Goal: Information Seeking & Learning: Learn about a topic

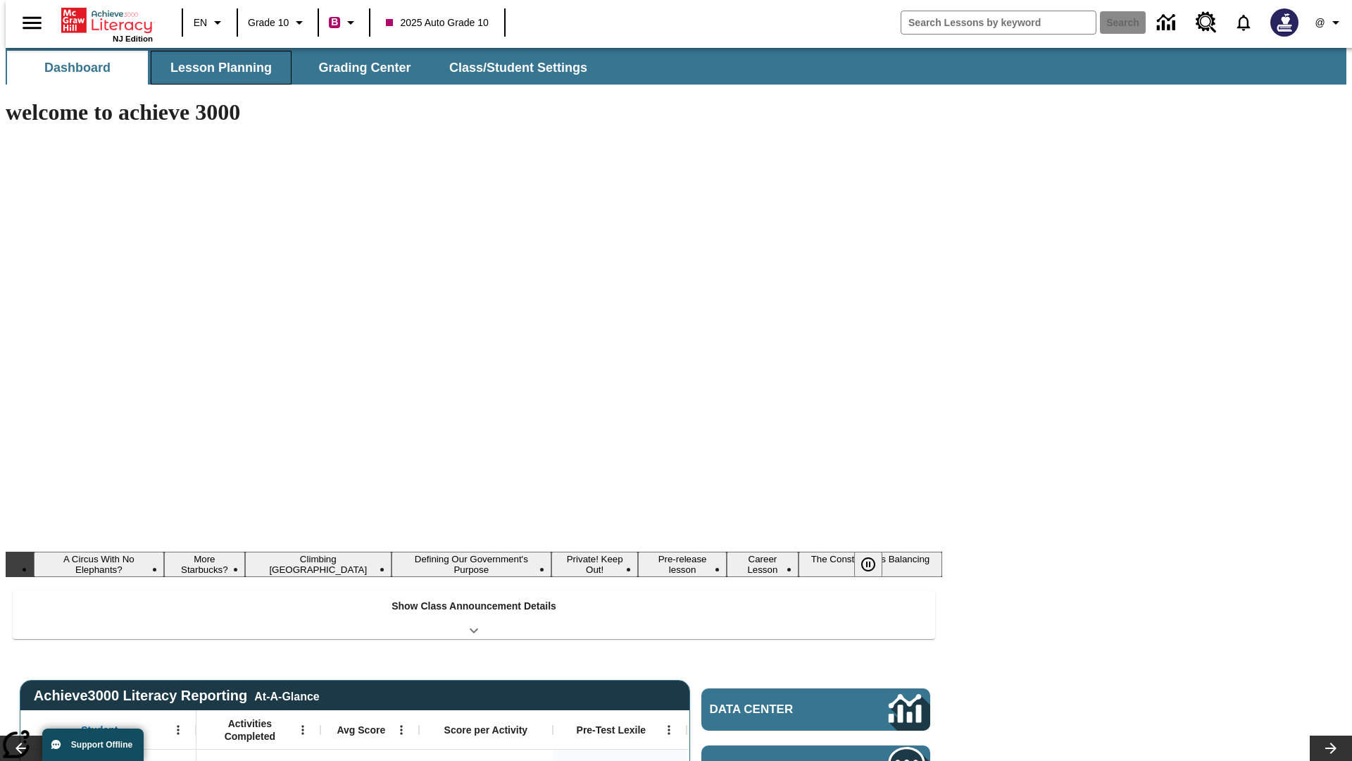
click at [215, 68] on span "Lesson Planning" at bounding box center [220, 68] width 101 height 16
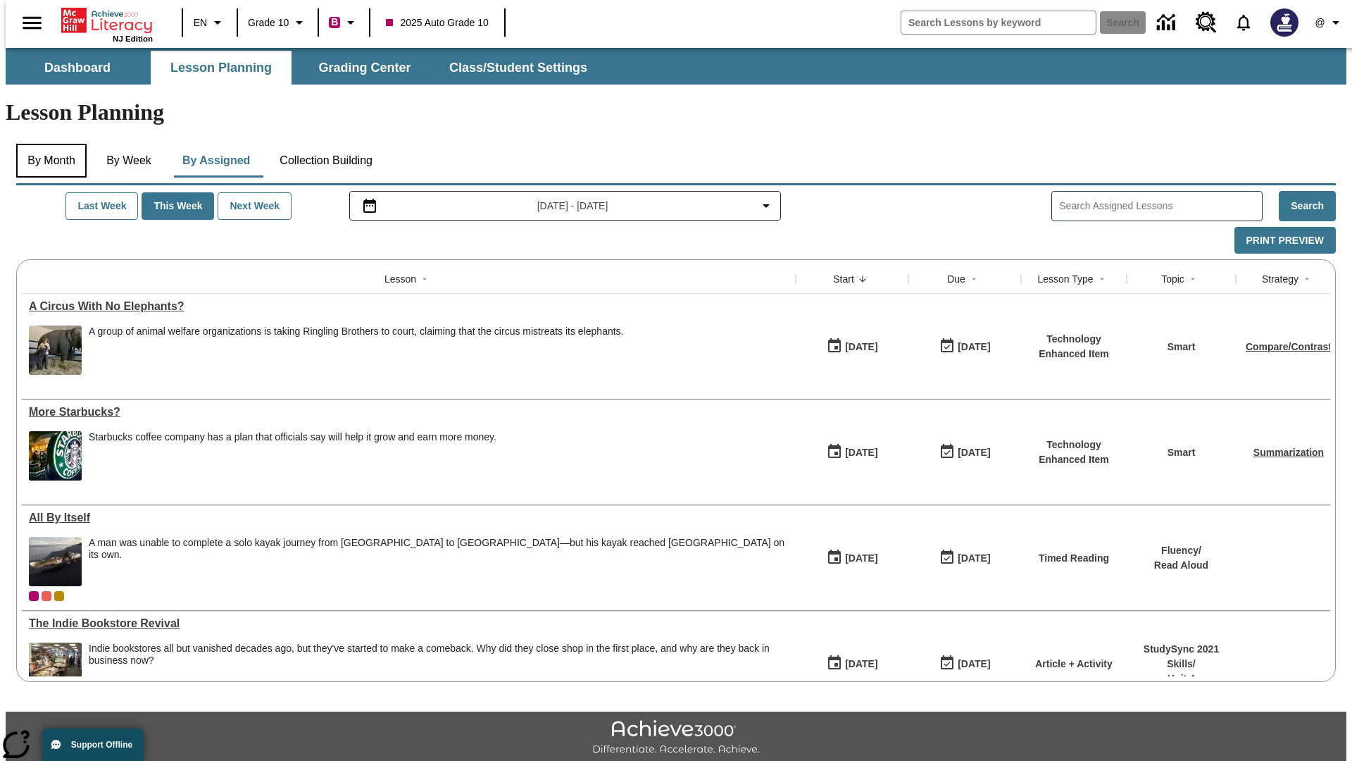
click at [47, 144] on button "By Month" at bounding box center [51, 161] width 70 height 34
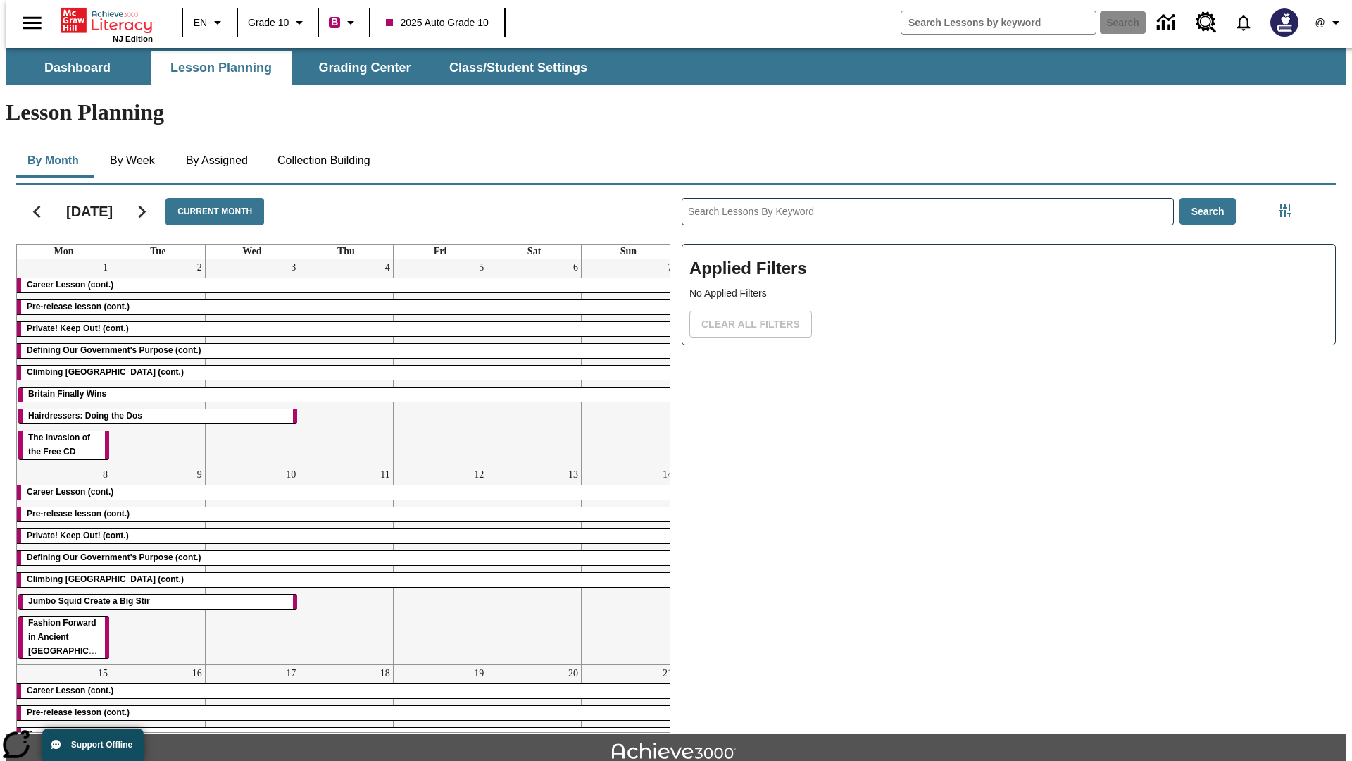
click at [340, 278] on div "Career Lesson (cont.)" at bounding box center [346, 285] width 658 height 14
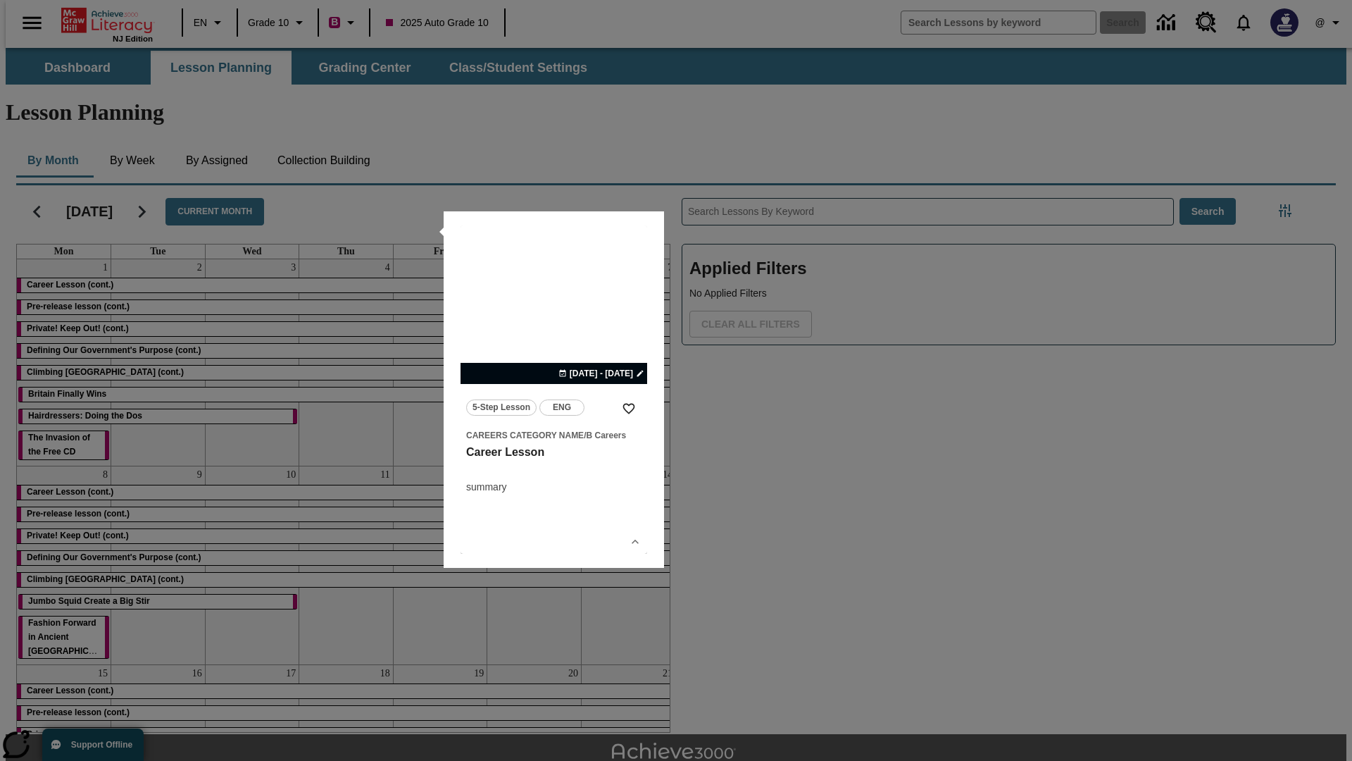
scroll to position [31, 0]
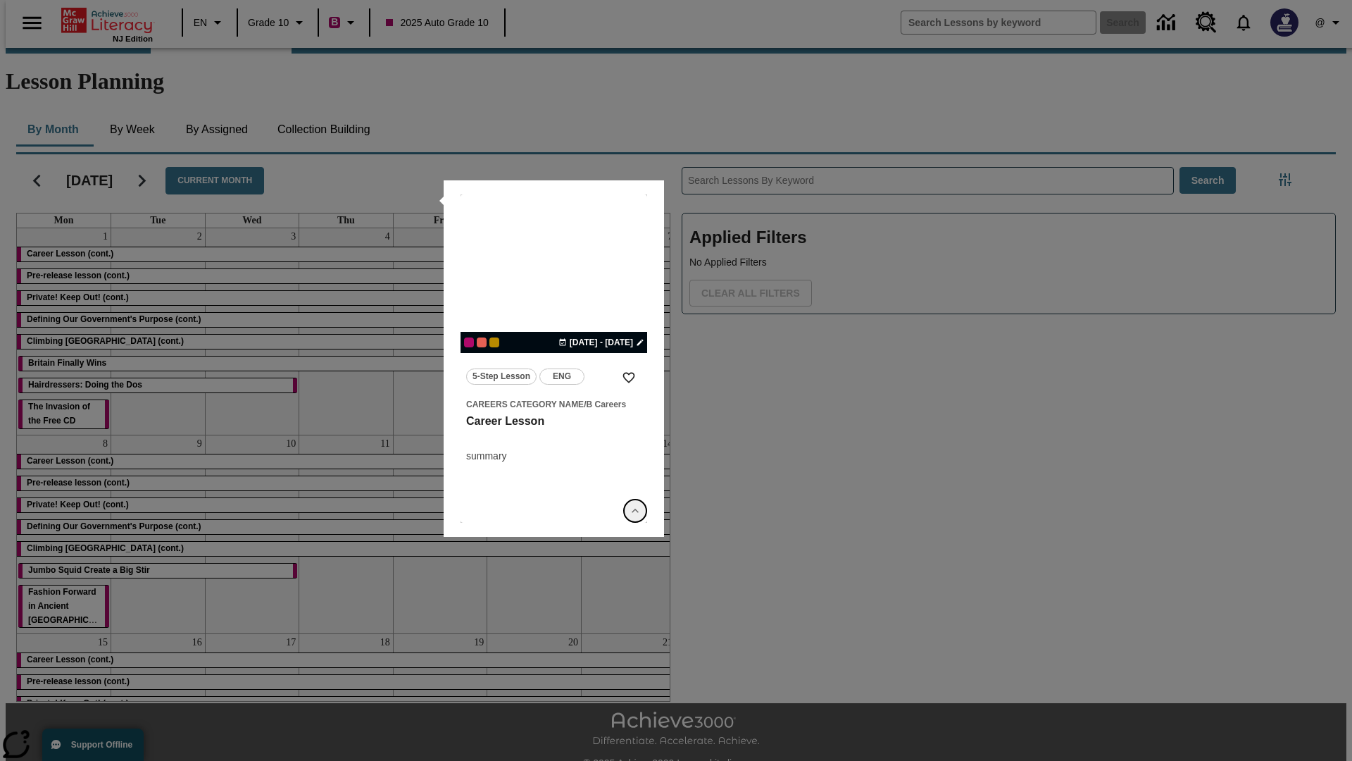
click at [635, 511] on icon "Show Details" at bounding box center [635, 511] width 14 height 14
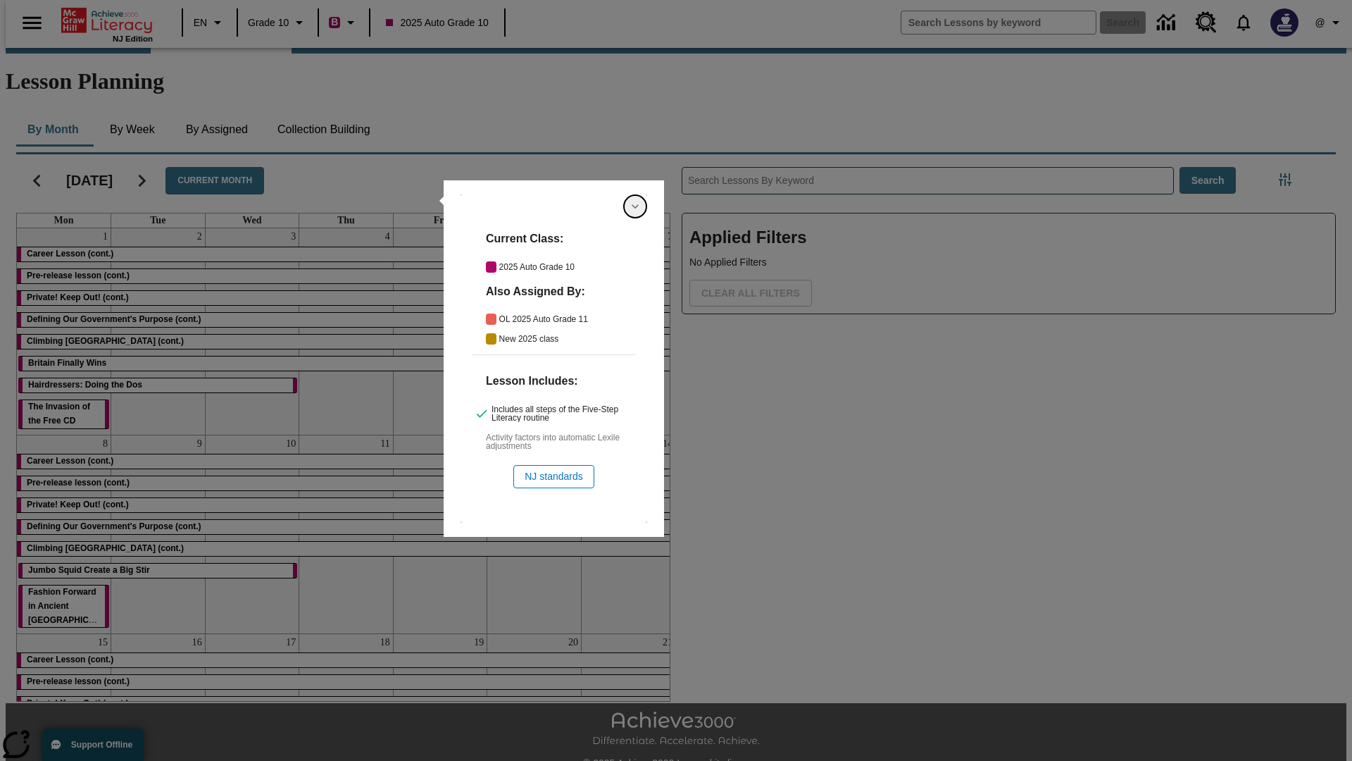
click at [635, 206] on icon "Hide Details" at bounding box center [635, 206] width 14 height 14
